Goal: Check status: Check status

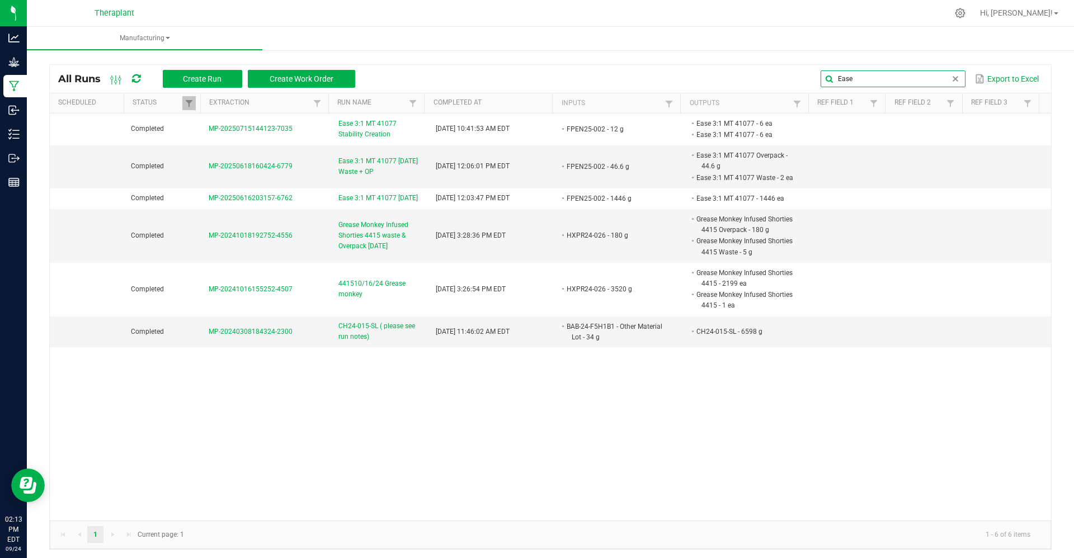
click at [848, 74] on input "Ease" at bounding box center [892, 78] width 144 height 17
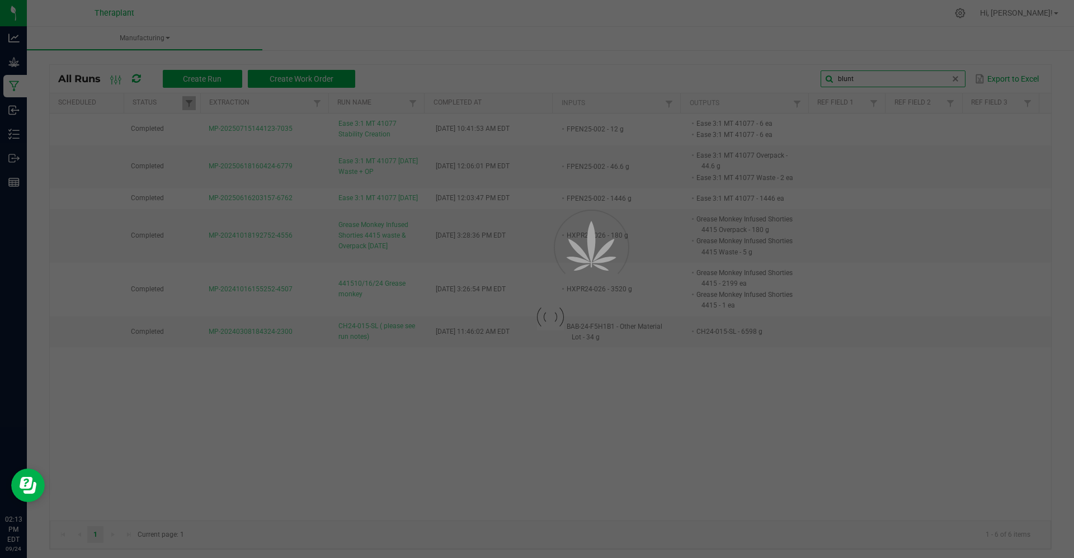
type input "blunt"
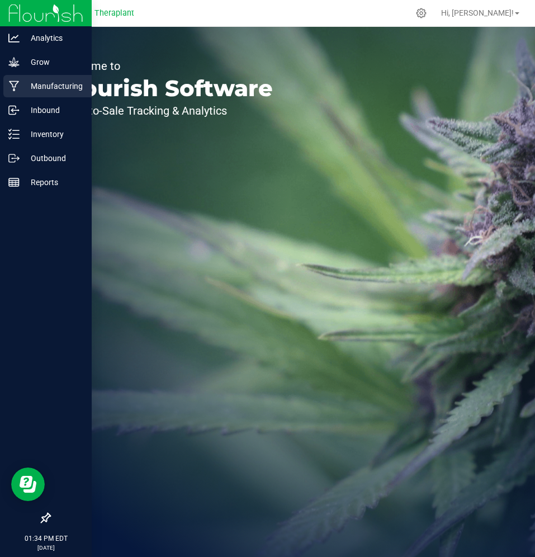
click at [7, 88] on div "Manufacturing" at bounding box center [47, 86] width 88 height 22
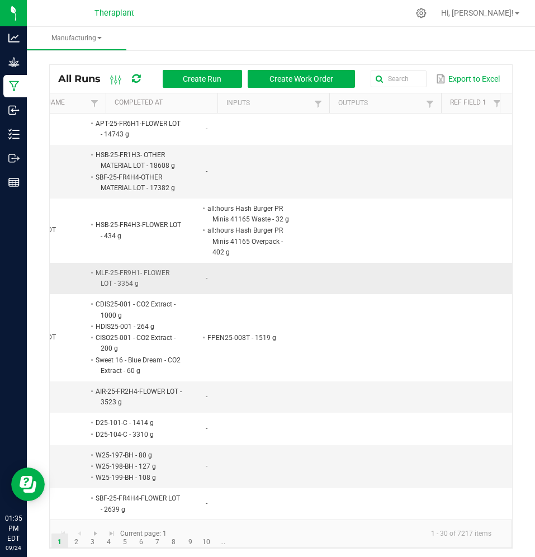
scroll to position [0, 427]
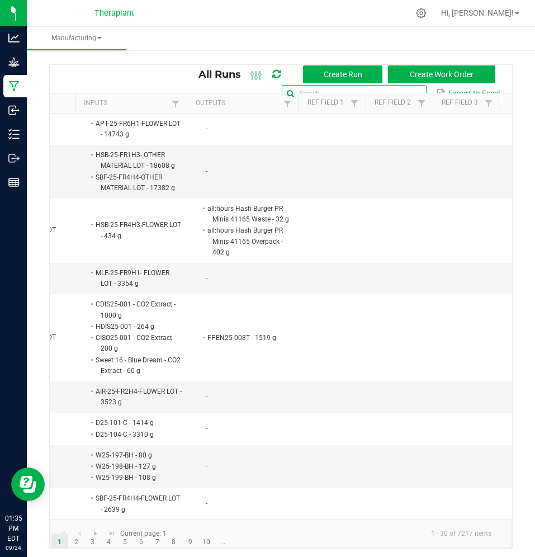
click at [396, 92] on input "text" at bounding box center [354, 93] width 144 height 17
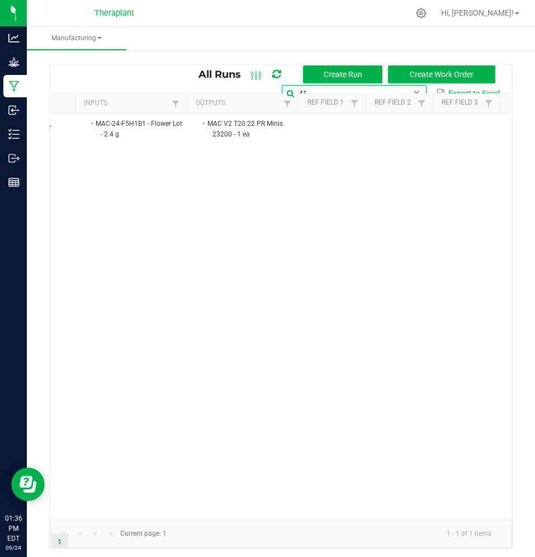
type input "4"
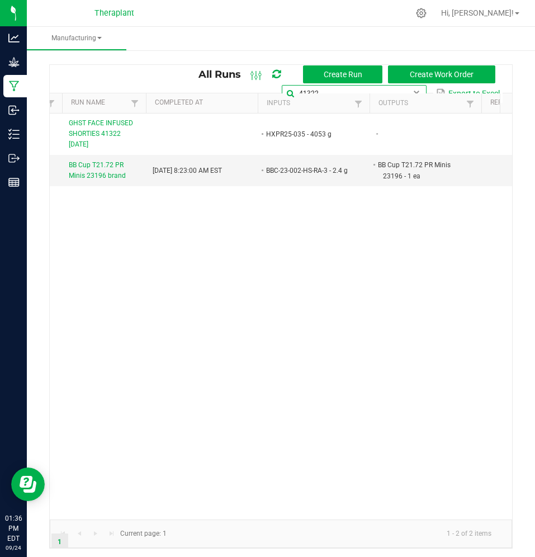
scroll to position [0, 230]
type input "41322"
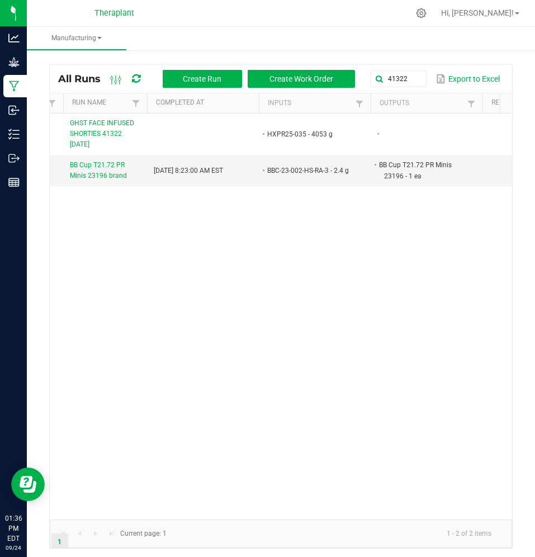
click at [358, 201] on div "In Progress MP-20250922204229-7537 GHST FACE INFUSED SHORTIES 41322 [DATE] HXPR…" at bounding box center [281, 317] width 462 height 406
drag, startPoint x: 358, startPoint y: 201, endPoint x: 346, endPoint y: 201, distance: 12.3
click at [346, 201] on div "In Progress MP-20250922204229-7537 GHST FACE INFUSED SHORTIES 41322 [DATE] HXPR…" at bounding box center [281, 317] width 462 height 406
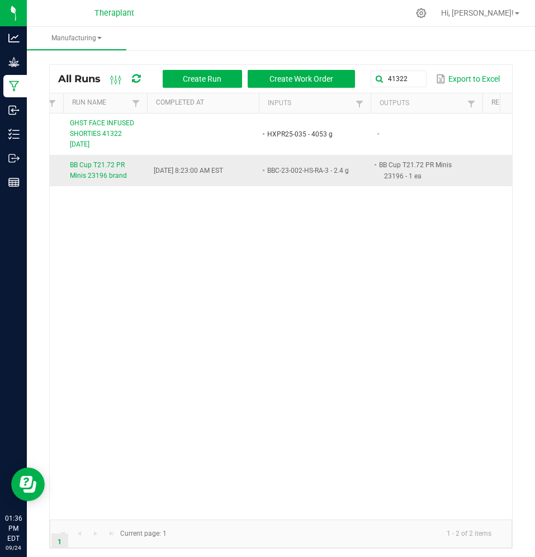
click at [289, 175] on li "BBC-23-002-HS-RA-3 - 2.4 g" at bounding box center [310, 170] width 88 height 11
click at [282, 171] on li "BBC-23-002-HS-RA-3 - 2.4 g" at bounding box center [310, 170] width 88 height 11
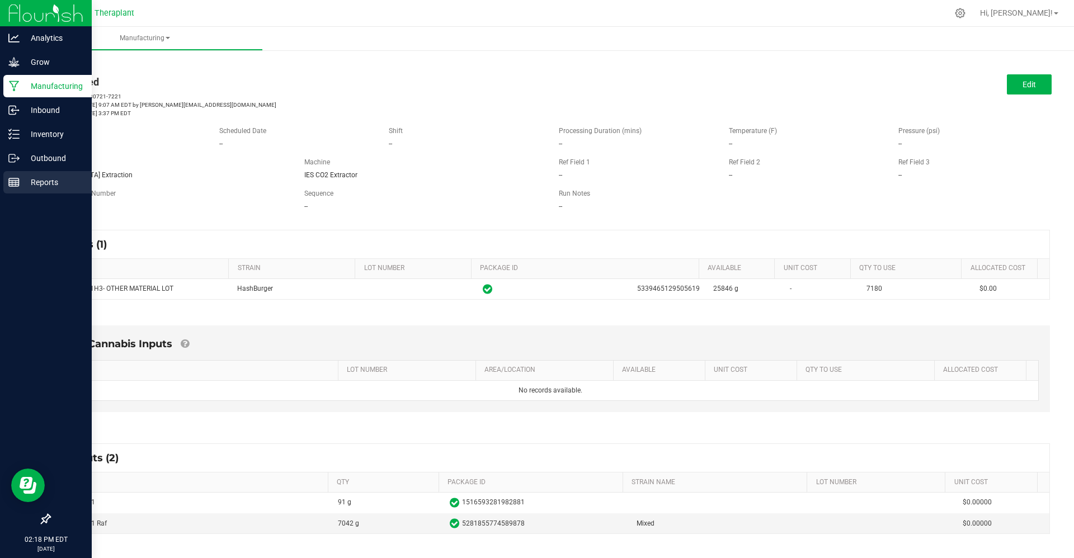
scroll to position [10, 0]
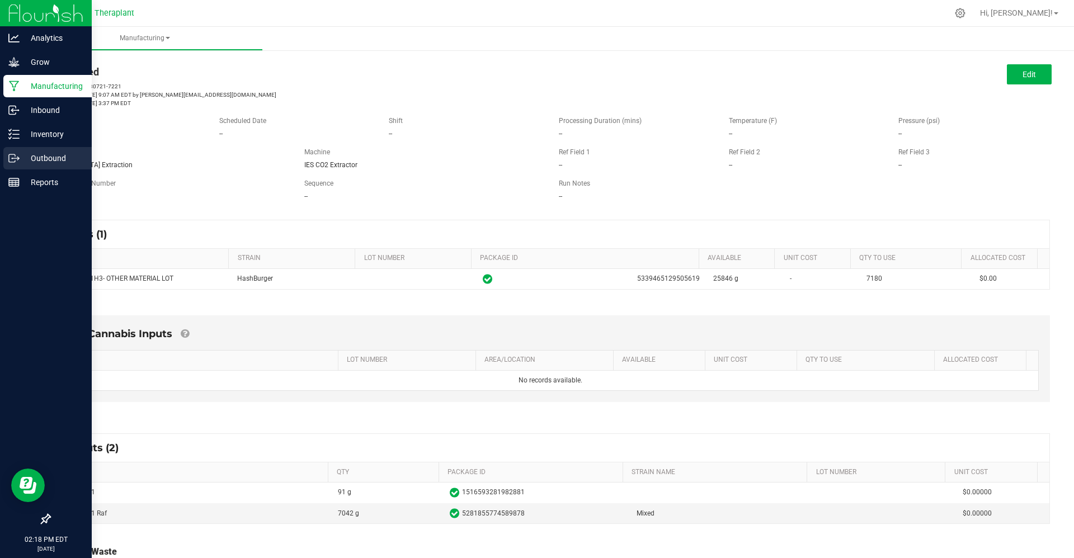
click at [7, 154] on div "Outbound" at bounding box center [47, 158] width 88 height 22
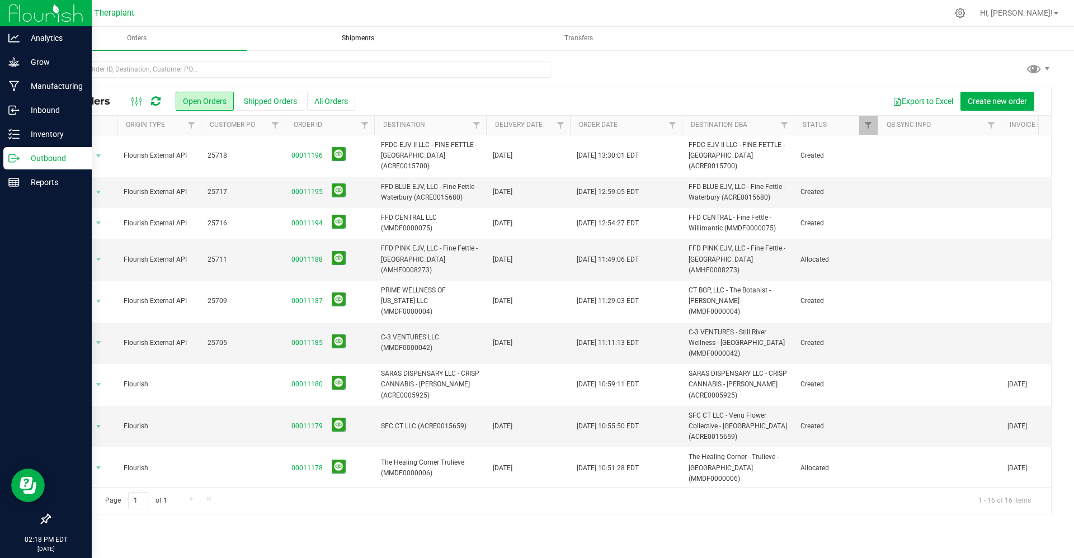
click at [351, 43] on span "Shipments" at bounding box center [358, 39] width 63 height 10
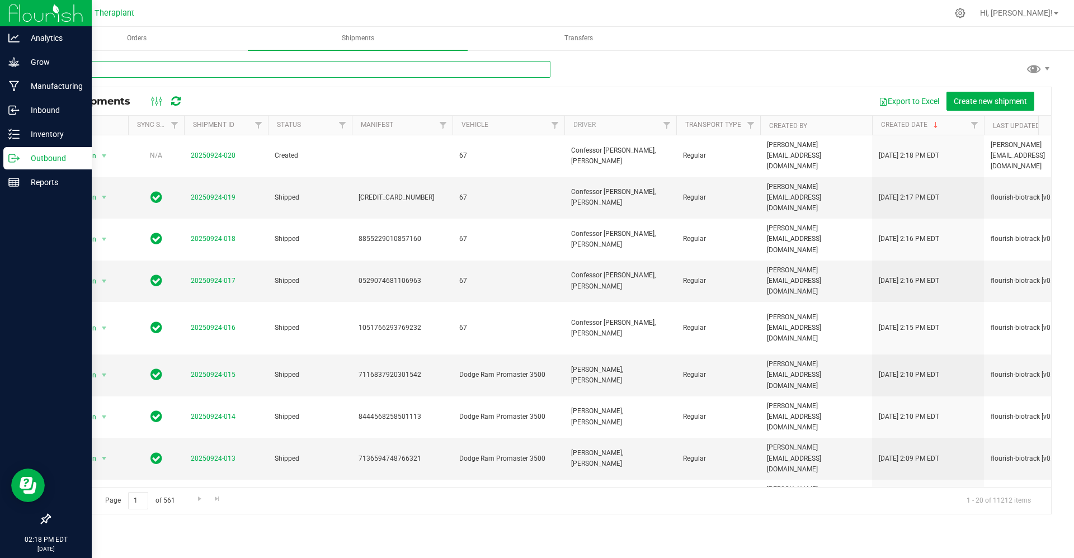
click at [288, 72] on input "text" at bounding box center [299, 69] width 501 height 17
paste input "4384179257695422"
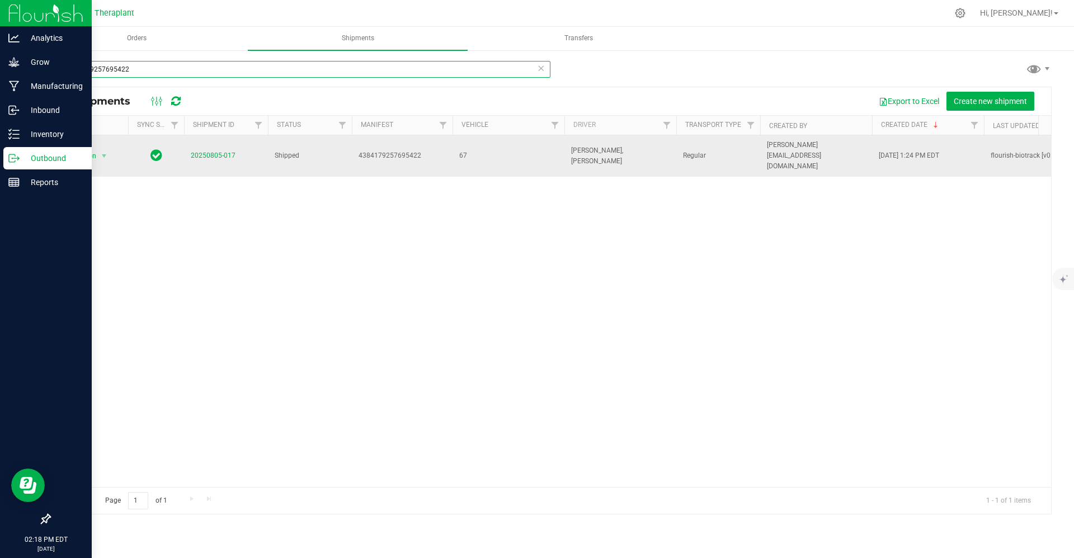
type input "4384179257695422"
click at [202, 150] on span "20250805-017" at bounding box center [213, 155] width 45 height 11
click at [202, 152] on link "20250805-017" at bounding box center [213, 156] width 45 height 8
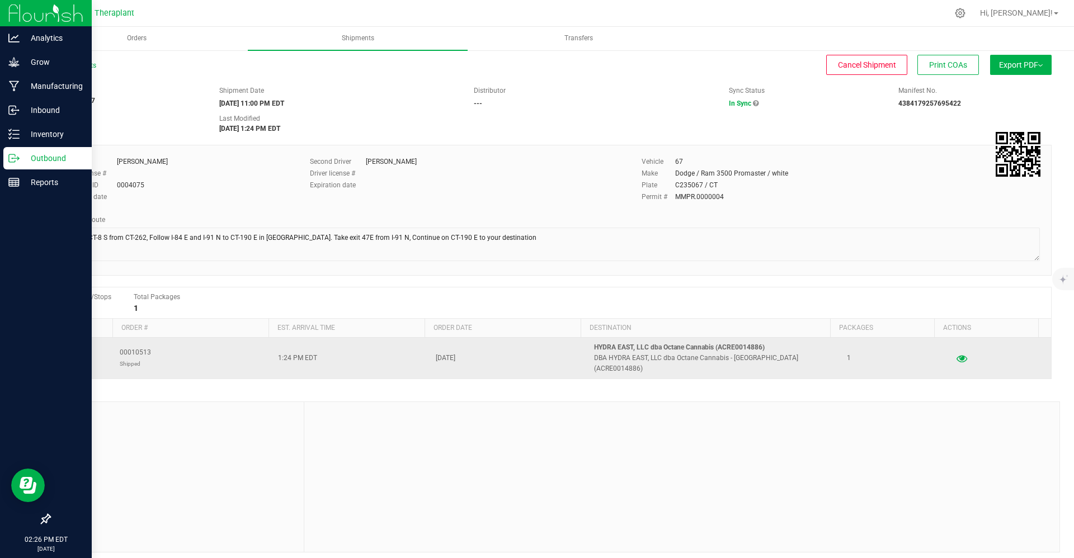
click at [956, 356] on icon "button" at bounding box center [961, 358] width 11 height 8
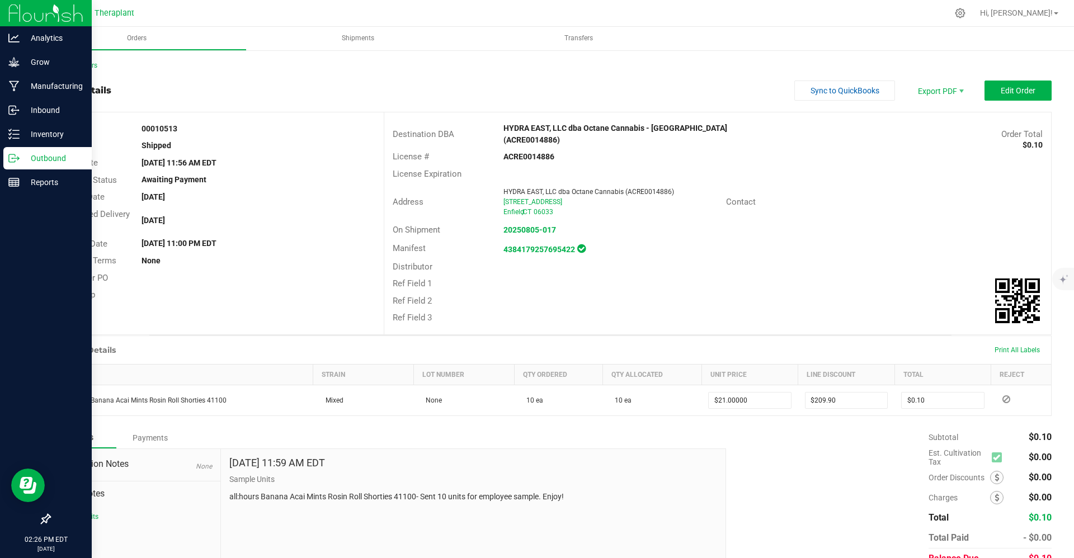
click at [174, 130] on strong "00010513" at bounding box center [159, 128] width 36 height 9
click at [173, 132] on strong "00010513" at bounding box center [159, 128] width 36 height 9
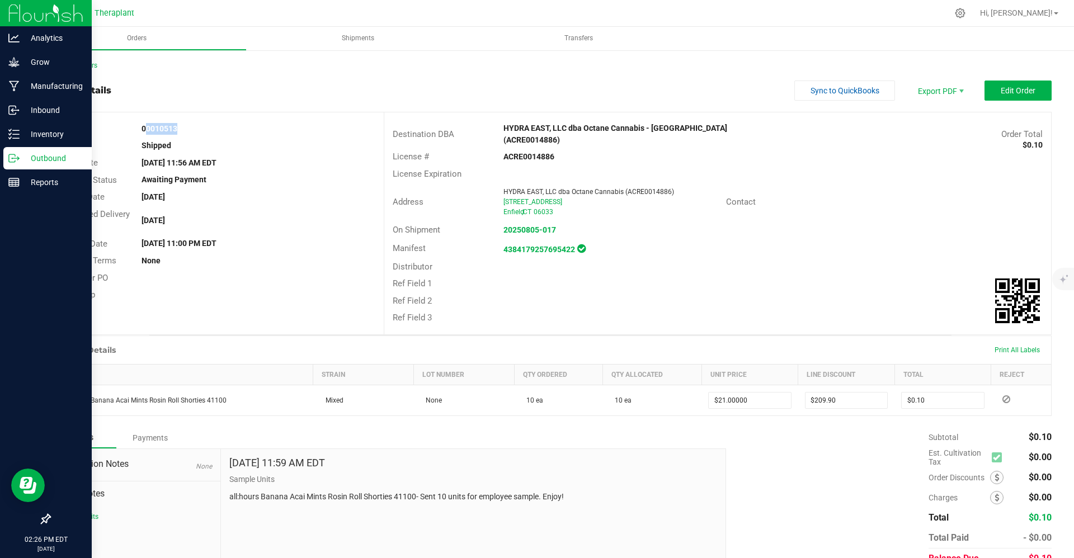
copy strong "00010513"
click at [155, 127] on strong "00010513" at bounding box center [159, 128] width 36 height 9
